Goal: Navigation & Orientation: Find specific page/section

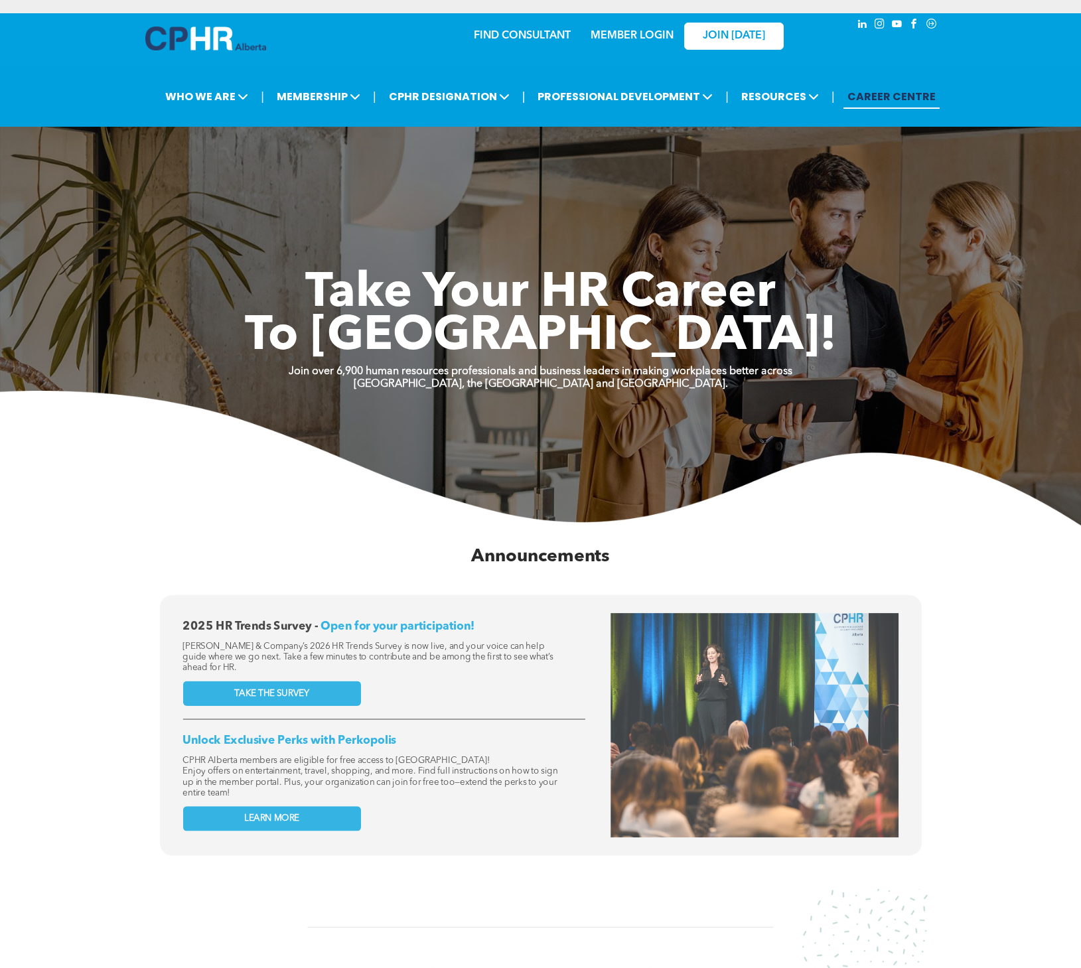
click at [635, 33] on link "MEMBER LOGIN" at bounding box center [632, 36] width 83 height 11
click at [638, 39] on link "MEMBER LOGIN" at bounding box center [632, 36] width 83 height 11
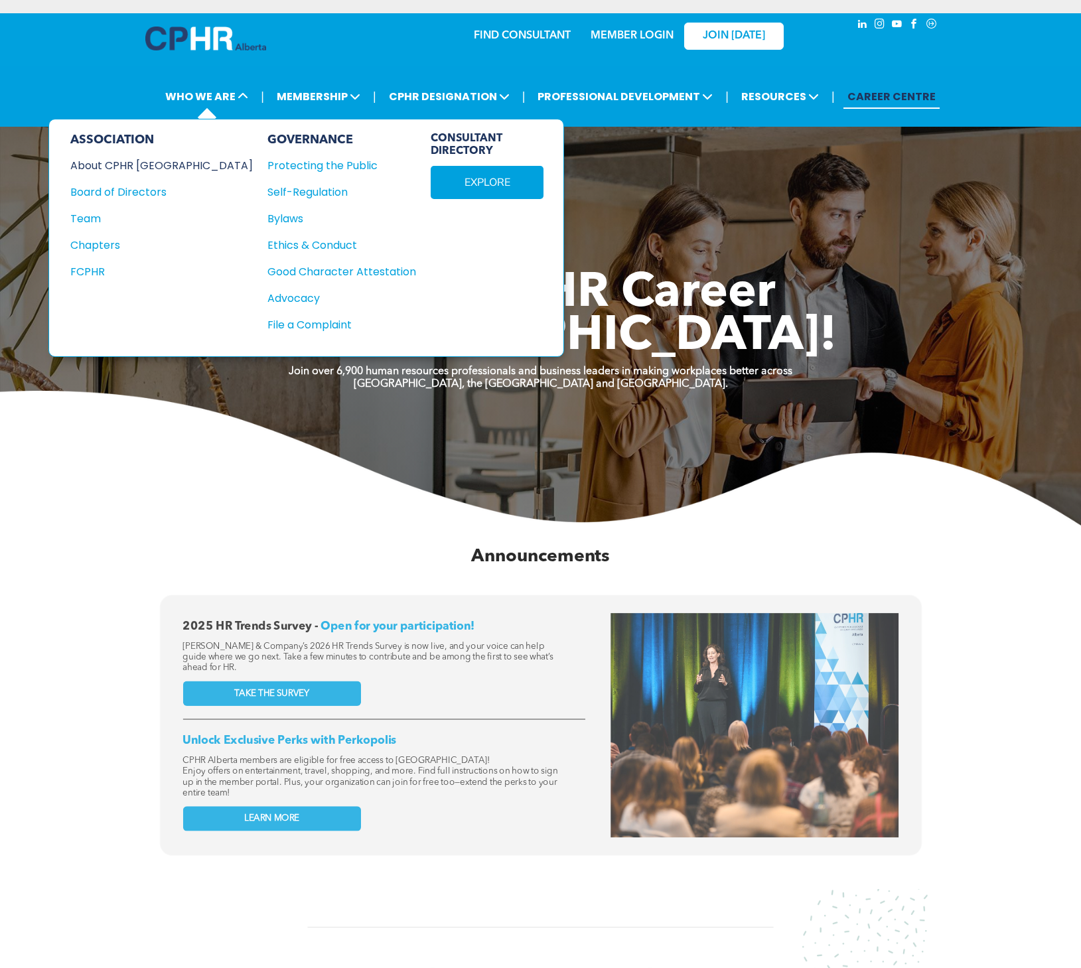
click at [168, 167] on div "About CPHR [GEOGRAPHIC_DATA]" at bounding box center [152, 165] width 165 height 17
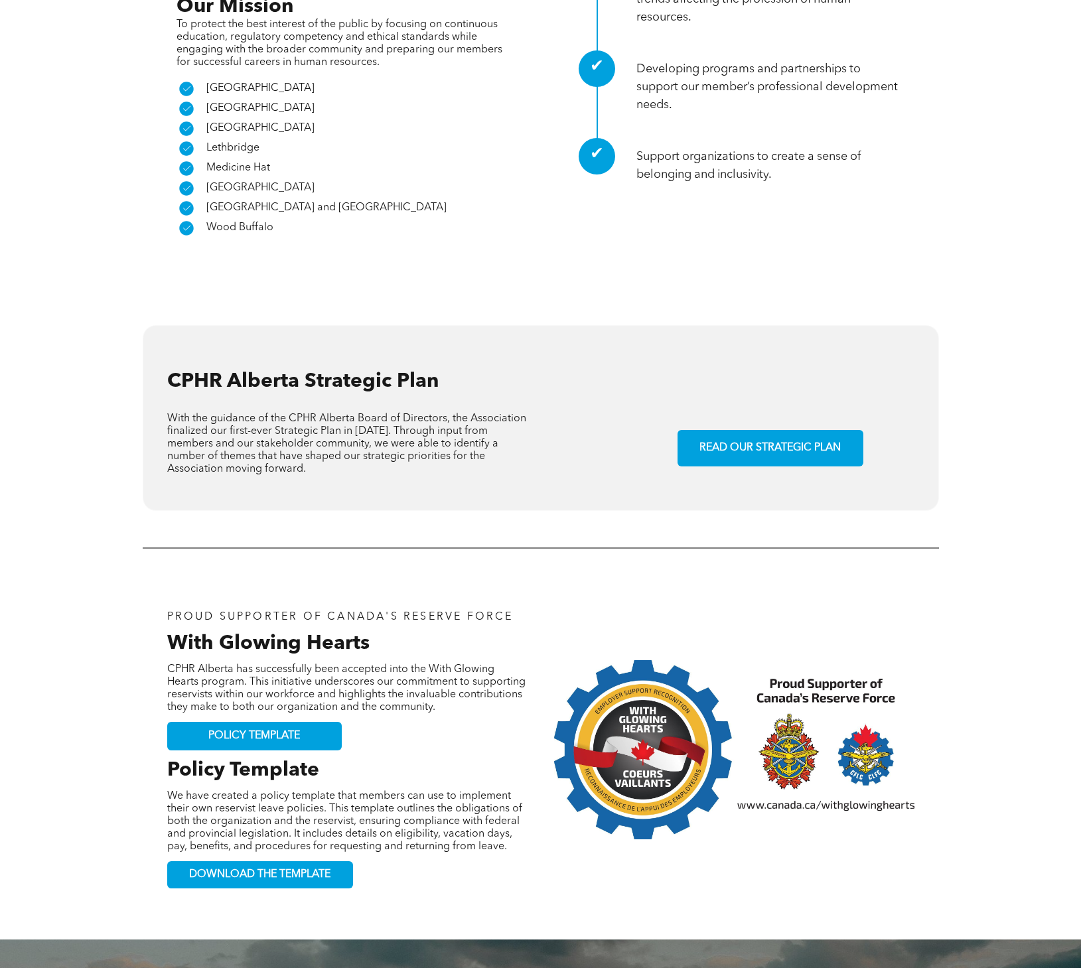
scroll to position [863, 0]
